Goal: Transaction & Acquisition: Purchase product/service

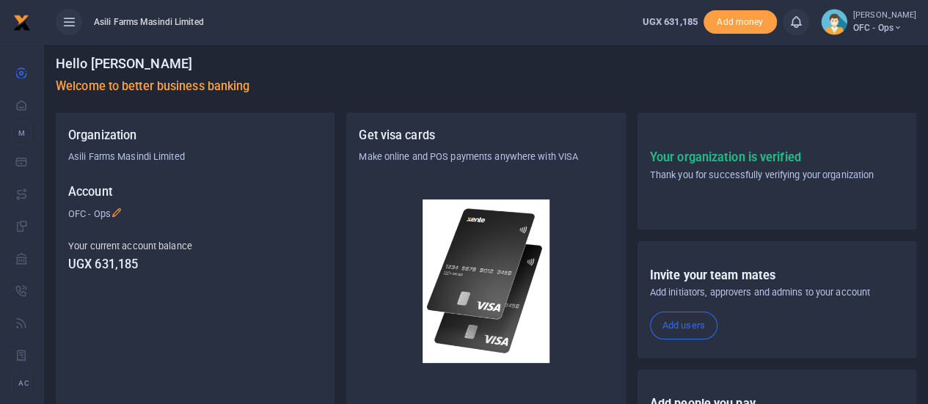
scroll to position [255, 0]
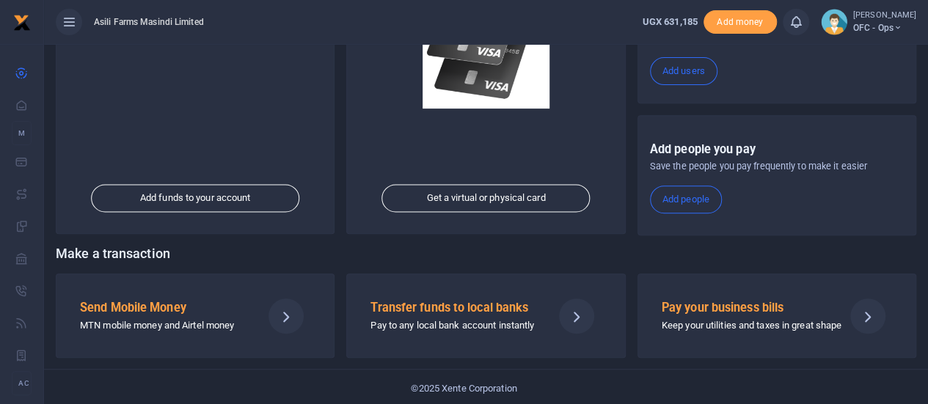
click at [176, 319] on p "MTN mobile money and Airtel money" at bounding box center [165, 325] width 170 height 15
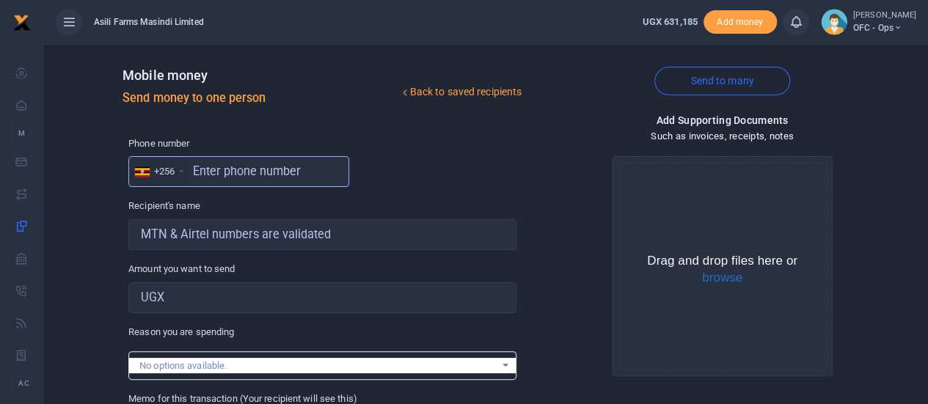
click at [229, 170] on input "text" at bounding box center [238, 171] width 221 height 31
type input "790153049"
type input "[PERSON_NAME] Rwothomio"
type input "790153049"
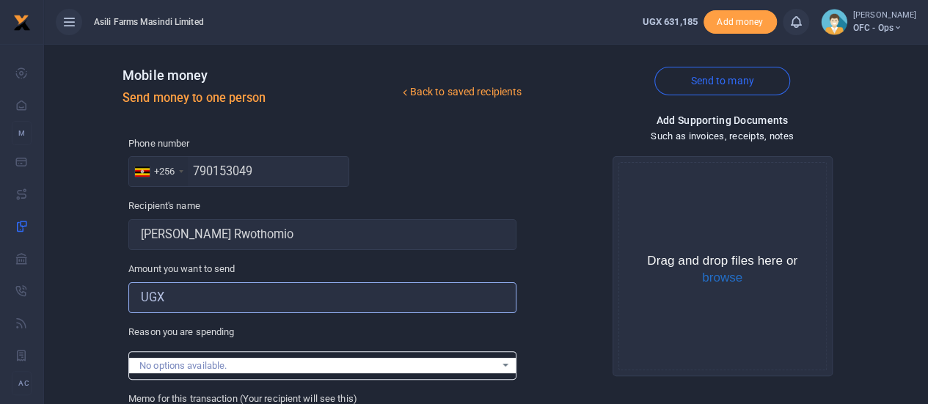
click at [208, 306] on input "Amount you want to send" at bounding box center [322, 297] width 388 height 31
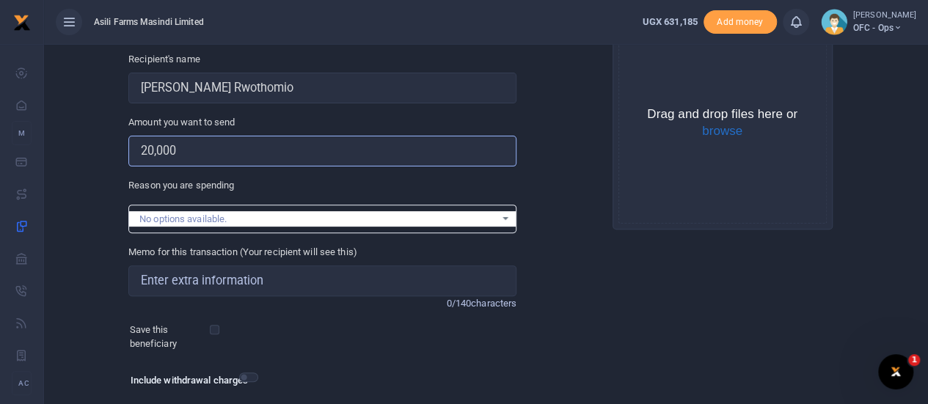
type input "20,000"
click at [177, 278] on input "Memo for this transaction (Your recipient will see this)" at bounding box center [322, 281] width 388 height 31
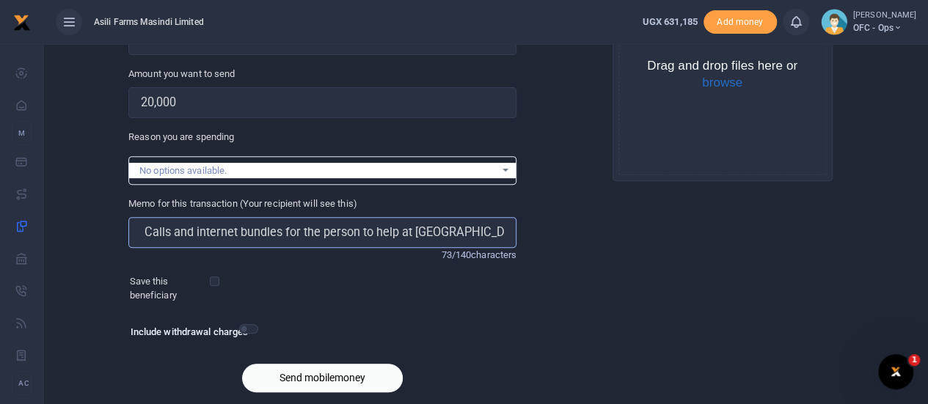
scroll to position [244, 0]
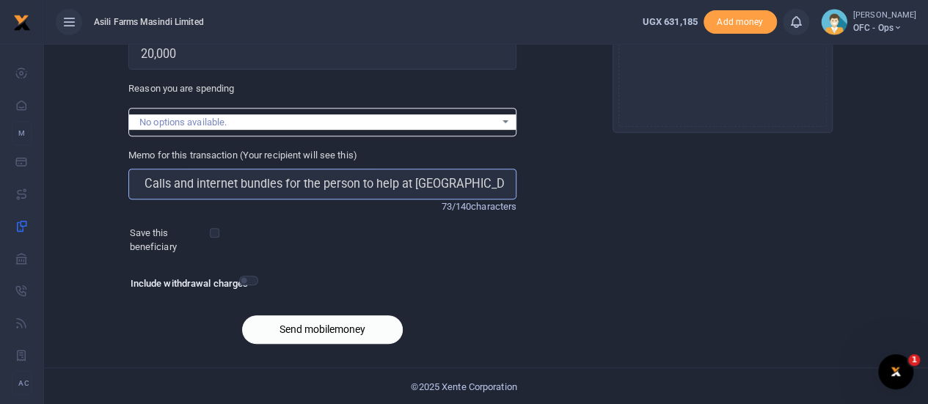
type input "OFC Calls and internet bundles for the person to help at [GEOGRAPHIC_DATA]"
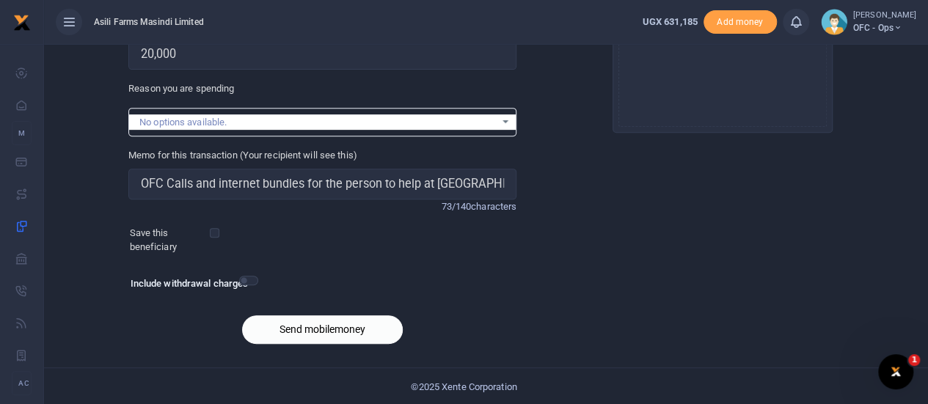
click at [301, 325] on button "Send mobilemoney" at bounding box center [322, 329] width 161 height 29
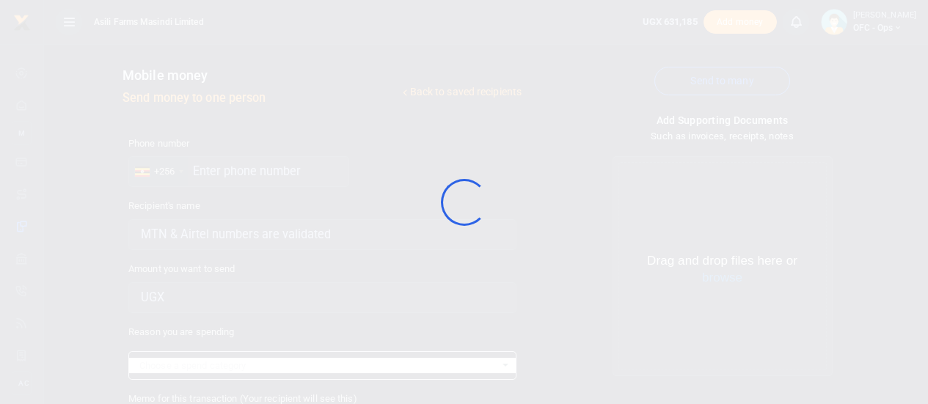
select select
